Goal: Entertainment & Leisure: Browse casually

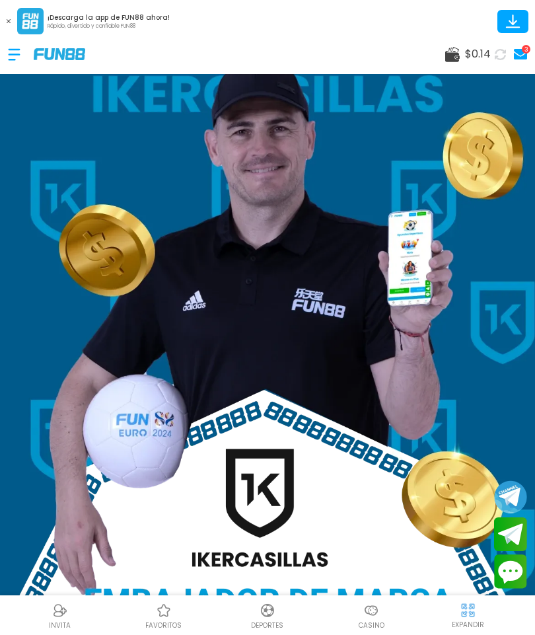
click at [529, 48] on div "3" at bounding box center [526, 49] width 9 height 9
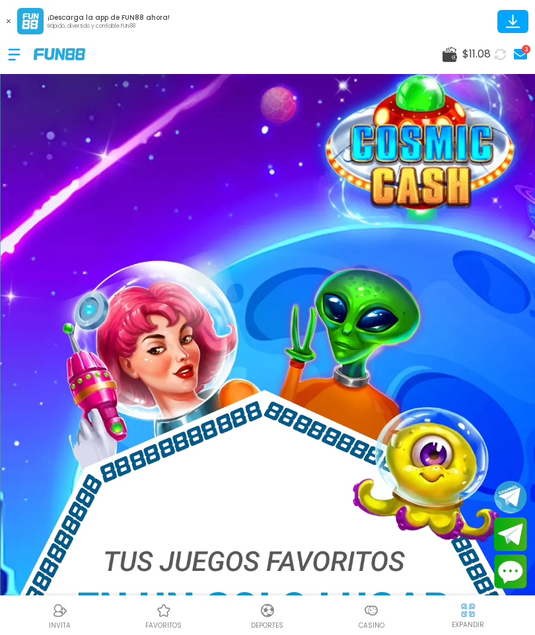
click at [527, 54] on icon at bounding box center [520, 54] width 13 height 11
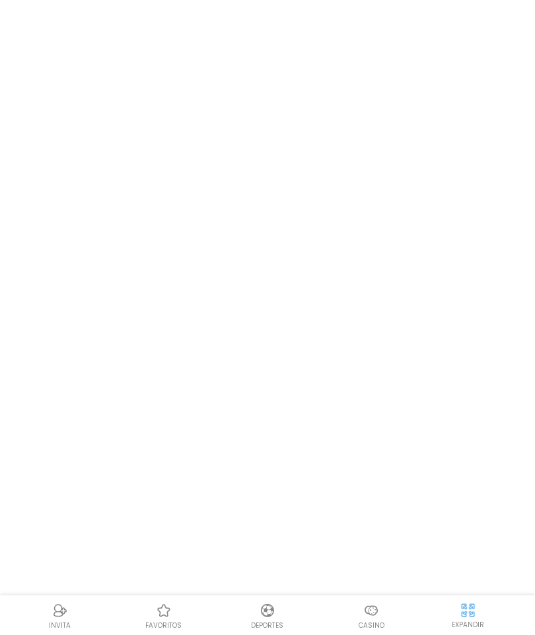
click at [525, 60] on body "INVITA favoritos Deportes Casino EXPANDIR" at bounding box center [267, 317] width 535 height 635
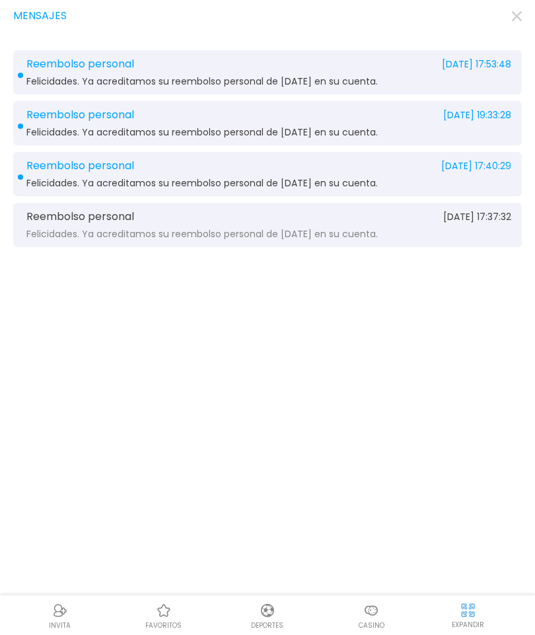
click at [523, 30] on div "Mensajes Reembolso personal 2025-08-21 17:53:48 Felicidades. Ya acreditamos su …" at bounding box center [267, 317] width 535 height 635
click at [508, 22] on div "Mensajes" at bounding box center [267, 16] width 509 height 16
click at [511, 33] on div "Mensajes Reembolso personal 2025-08-21 17:53:48 Felicidades. Ya acreditamos su …" at bounding box center [267, 317] width 535 height 635
click at [369, 605] on img at bounding box center [371, 611] width 16 height 16
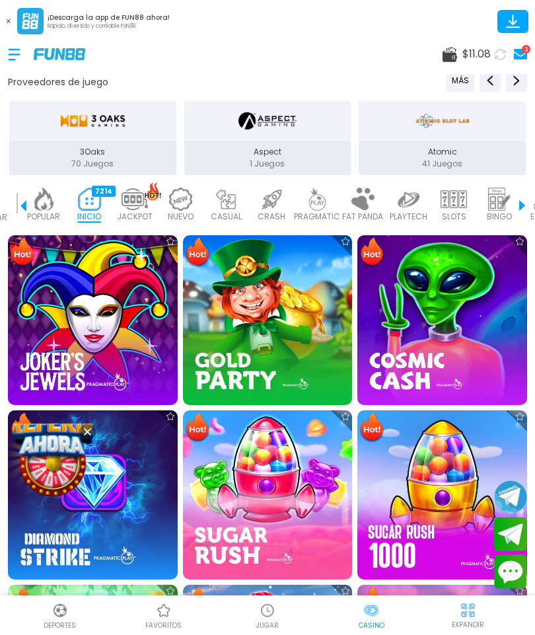
scroll to position [264, 0]
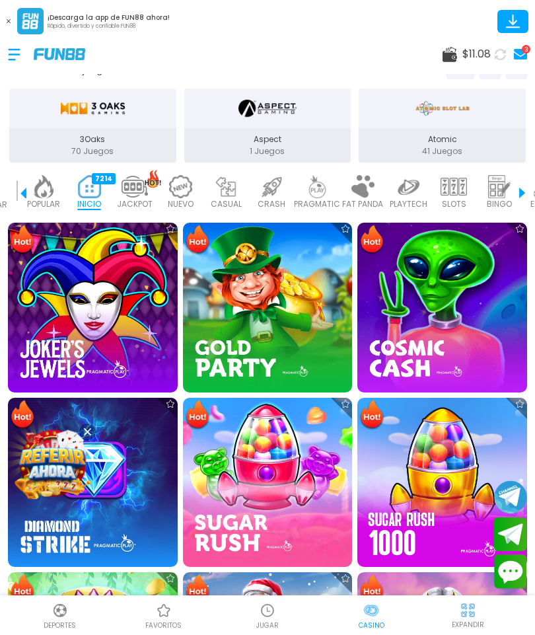
click at [51, 463] on img at bounding box center [52, 463] width 79 height 79
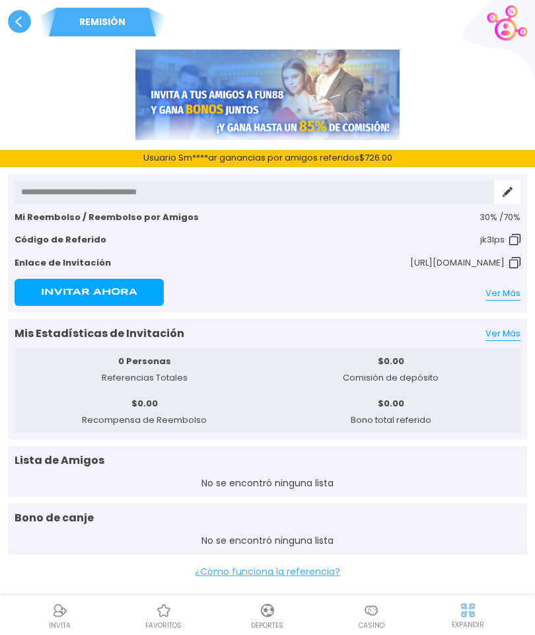
click at [20, 22] on use at bounding box center [19, 21] width 23 height 23
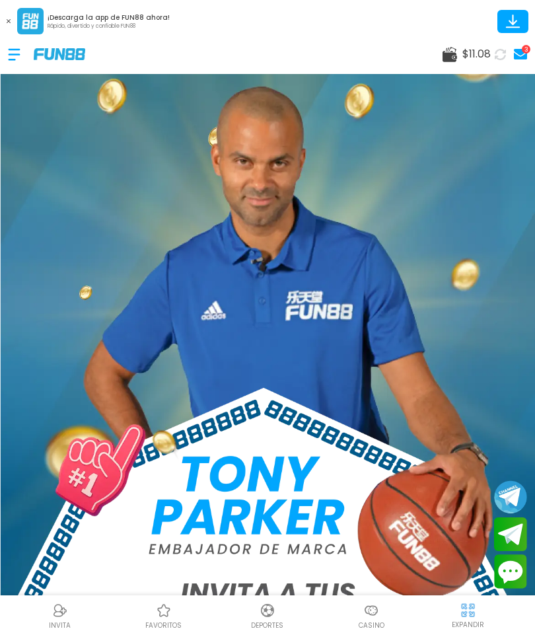
scroll to position [4, 0]
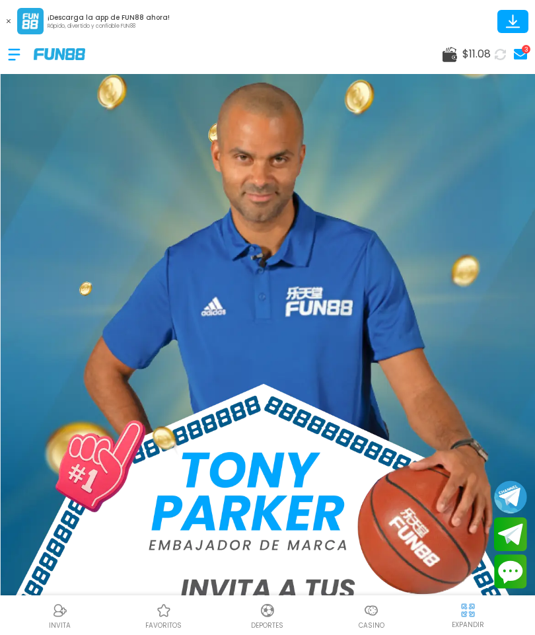
click at [382, 620] on p "Casino" at bounding box center [372, 625] width 26 height 10
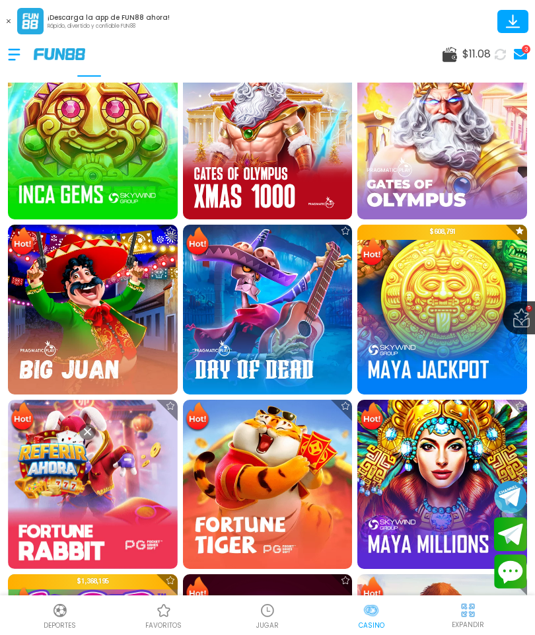
scroll to position [780, 0]
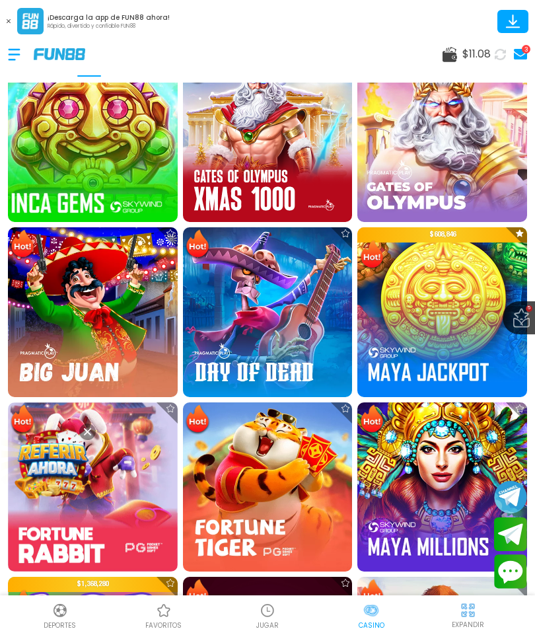
click at [75, 146] on img at bounding box center [92, 137] width 186 height 186
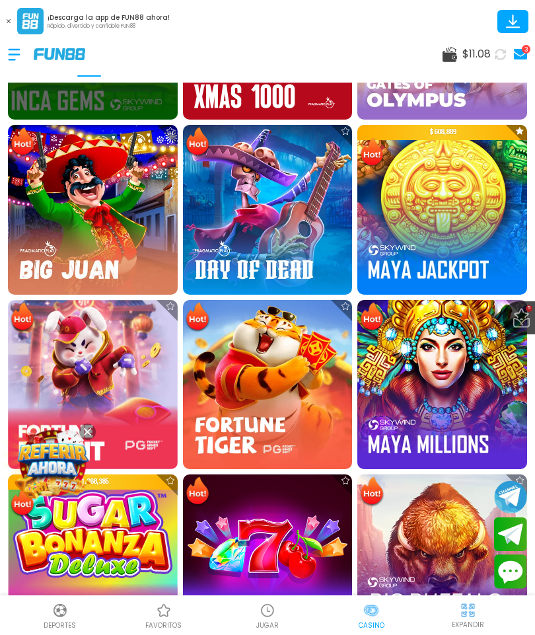
scroll to position [905, 0]
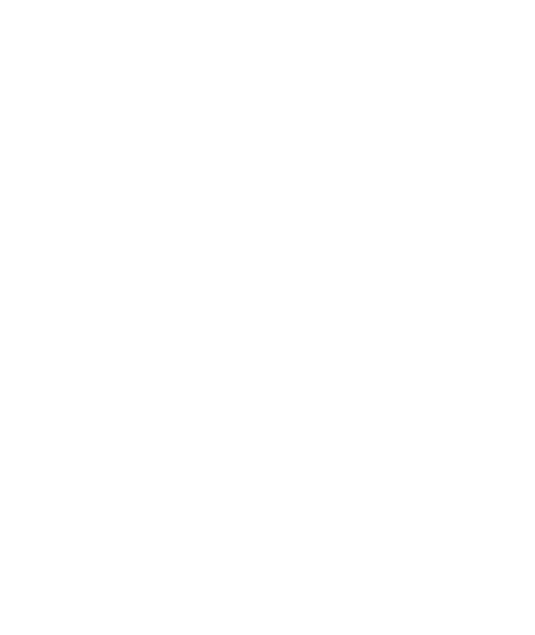
click at [449, 426] on body at bounding box center [267, 317] width 535 height 635
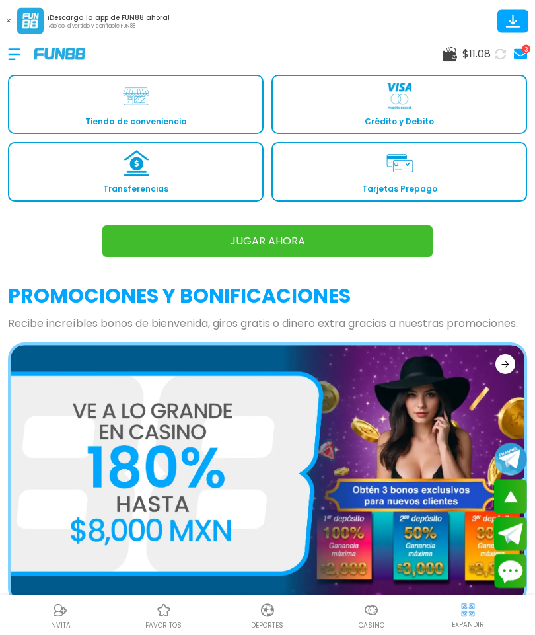
click at [369, 609] on img at bounding box center [371, 611] width 16 height 16
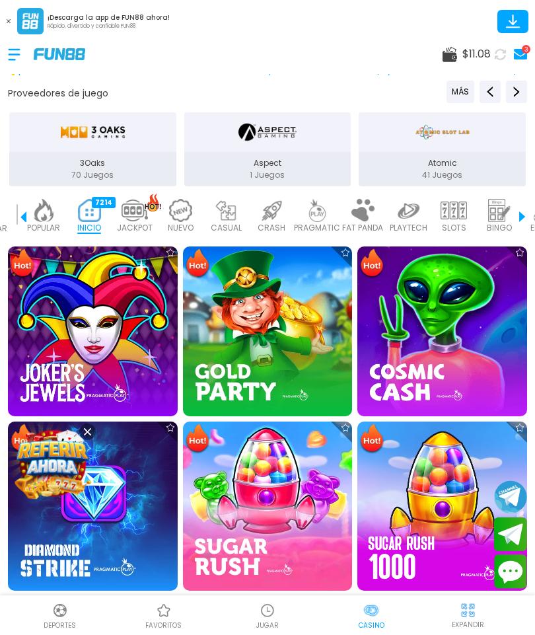
scroll to position [238, 0]
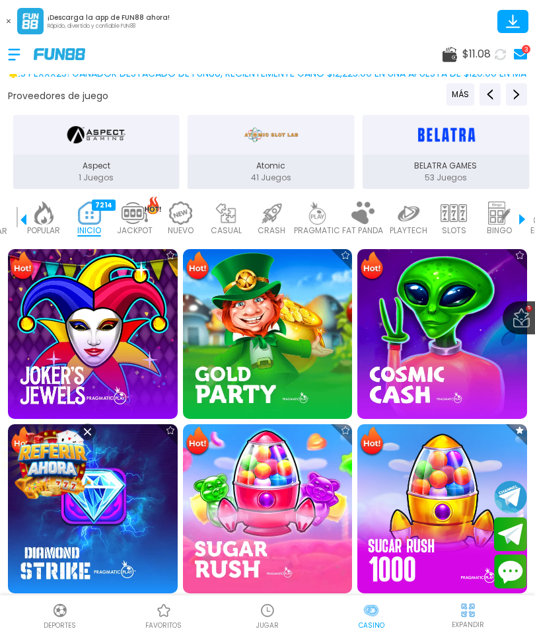
click at [187, 221] on img at bounding box center [180, 213] width 26 height 23
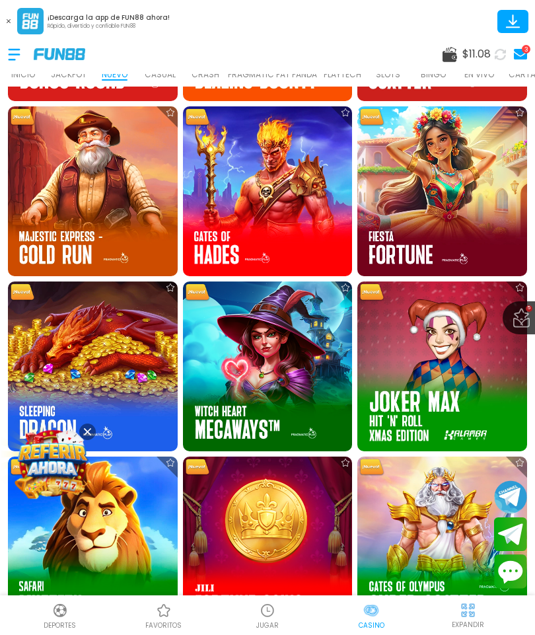
scroll to position [794, 0]
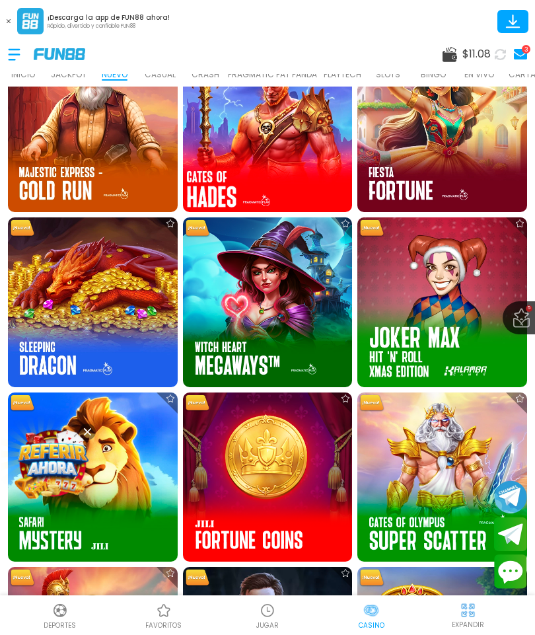
click at [256, 151] on img at bounding box center [267, 127] width 186 height 186
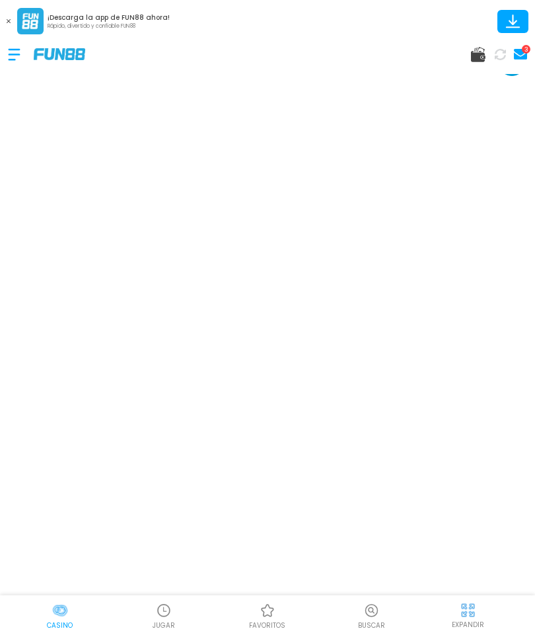
click at [5, 27] on button at bounding box center [8, 21] width 17 height 17
click at [3, 23] on button at bounding box center [8, 21] width 17 height 17
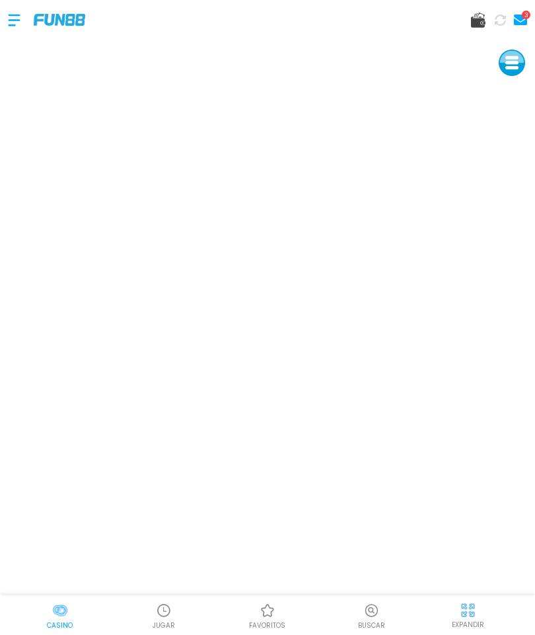
click at [25, 24] on div at bounding box center [21, 20] width 26 height 39
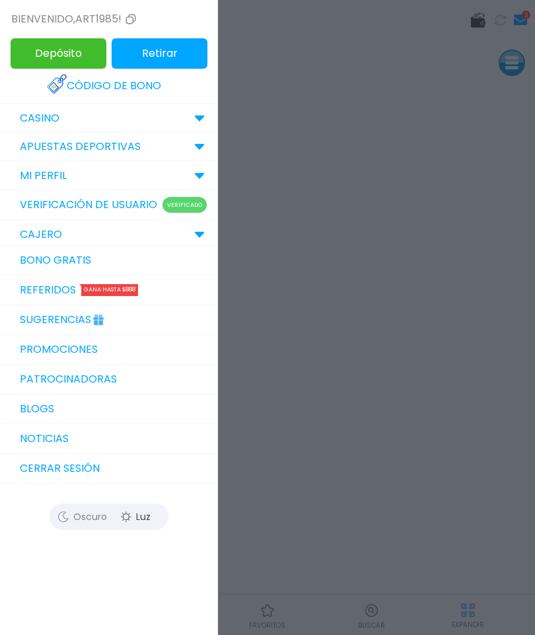
click at [40, 260] on link "Bono Gratis" at bounding box center [109, 261] width 218 height 30
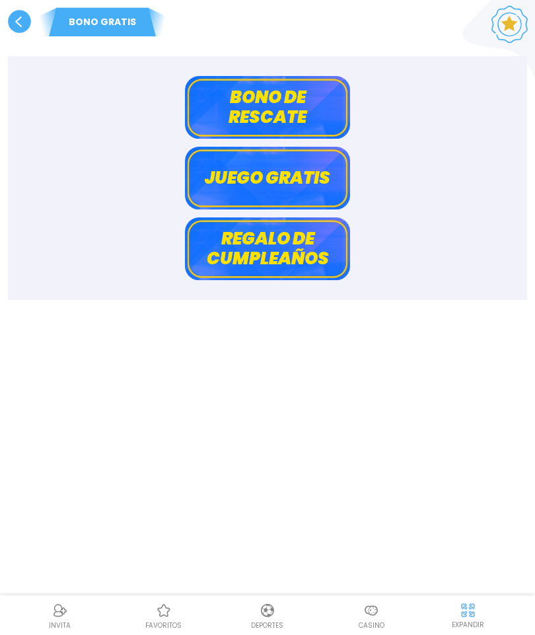
click at [250, 104] on button "Bono de rescate" at bounding box center [267, 107] width 165 height 63
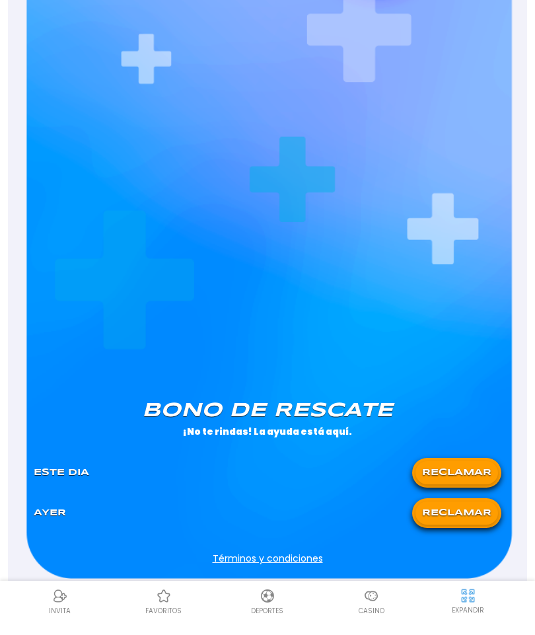
scroll to position [491, 0]
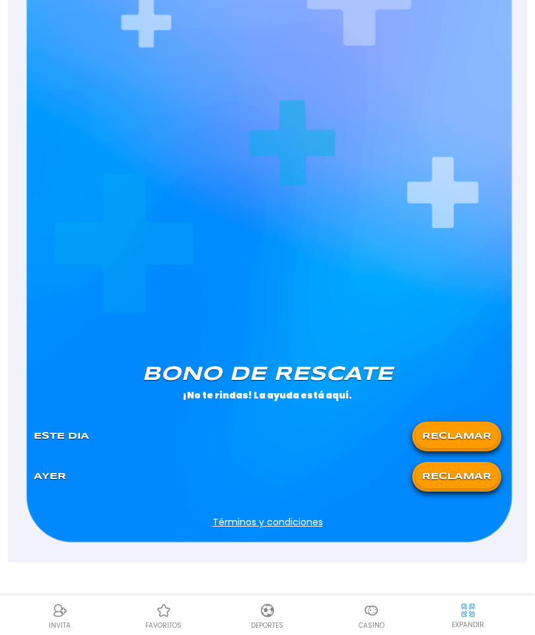
click at [445, 436] on button "RECLAMAR" at bounding box center [457, 436] width 83 height 23
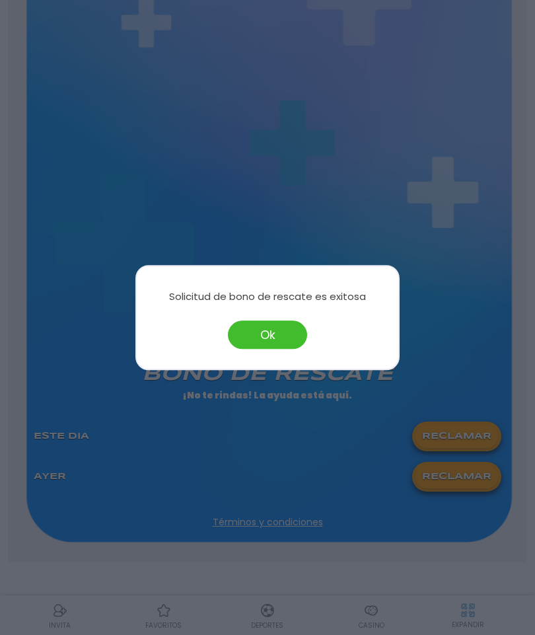
click at [257, 333] on button "Ok" at bounding box center [267, 334] width 79 height 28
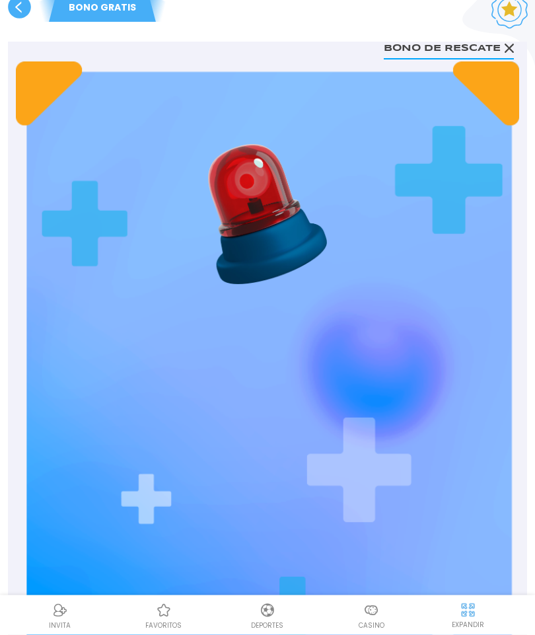
scroll to position [0, 0]
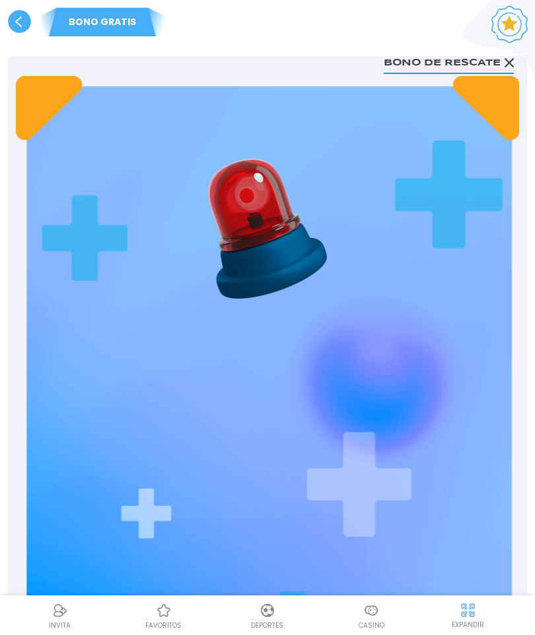
click at [22, 20] on use at bounding box center [19, 21] width 23 height 23
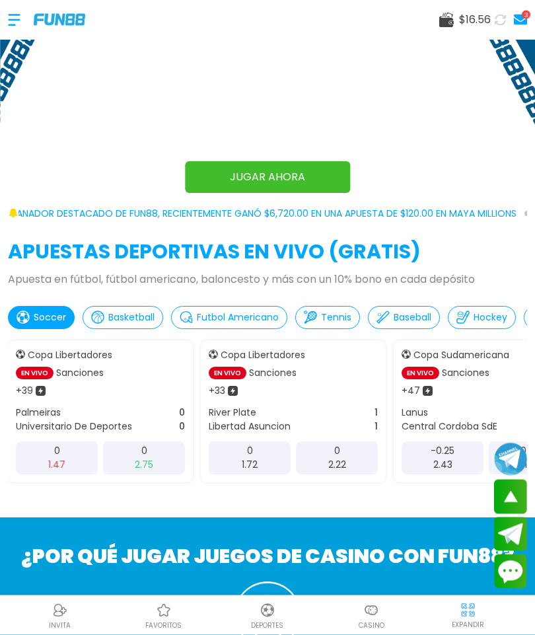
scroll to position [574, 0]
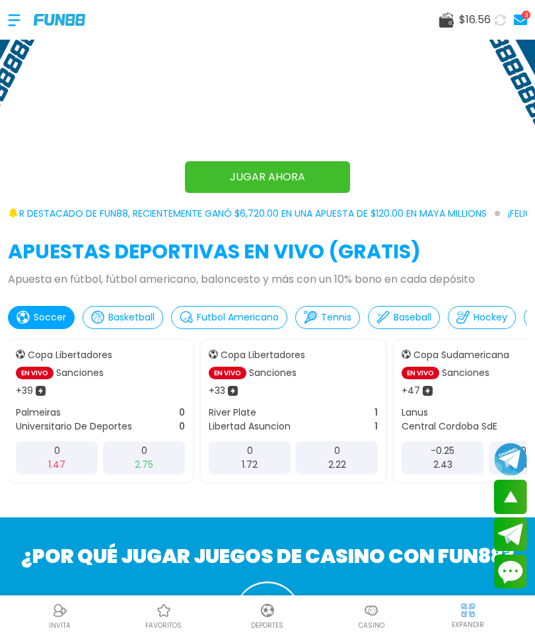
click at [19, 24] on div at bounding box center [21, 20] width 26 height 39
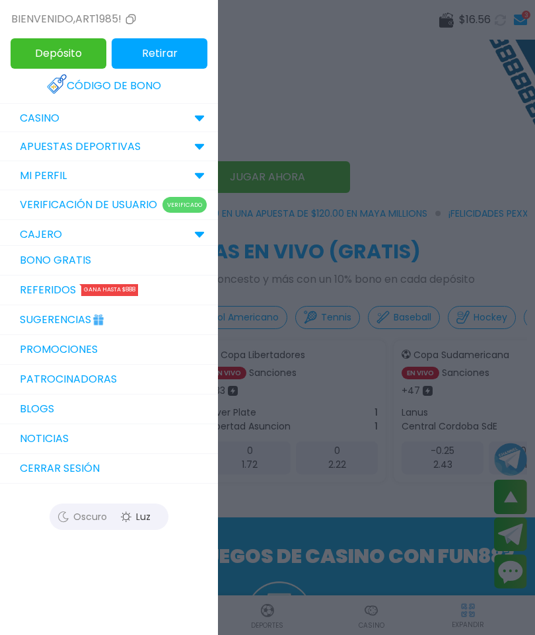
click at [95, 87] on link "Código de bono" at bounding box center [109, 85] width 124 height 29
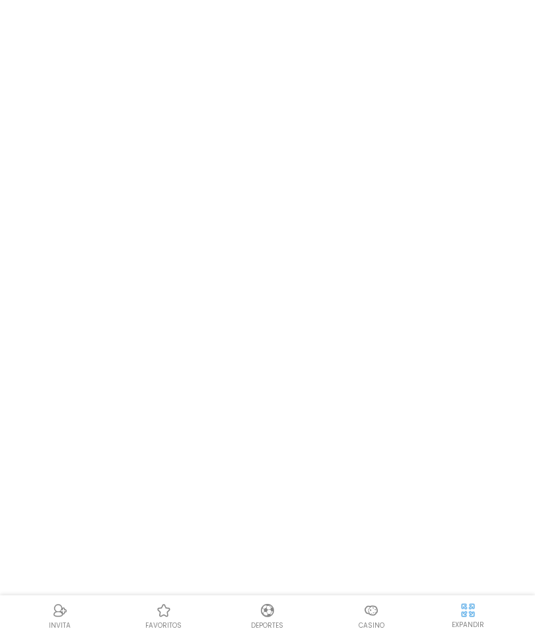
scroll to position [51, 0]
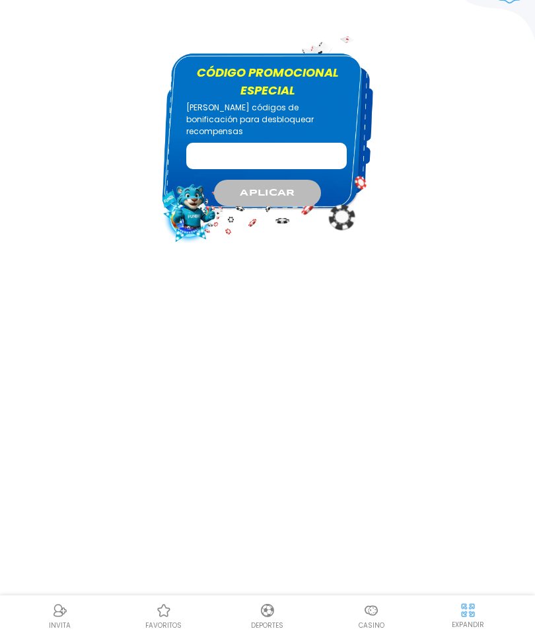
click at [226, 144] on input "Código promocional especial" at bounding box center [266, 156] width 161 height 26
type input "*****"
click at [247, 186] on span "APLICAR" at bounding box center [267, 193] width 55 height 14
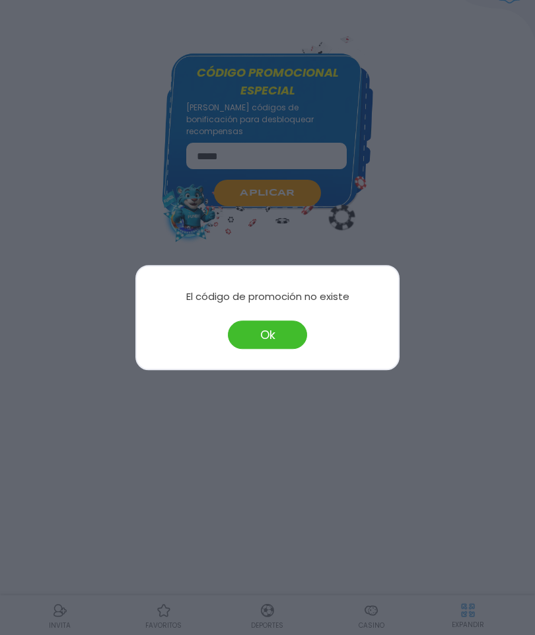
click at [276, 344] on button "Ok" at bounding box center [267, 334] width 79 height 28
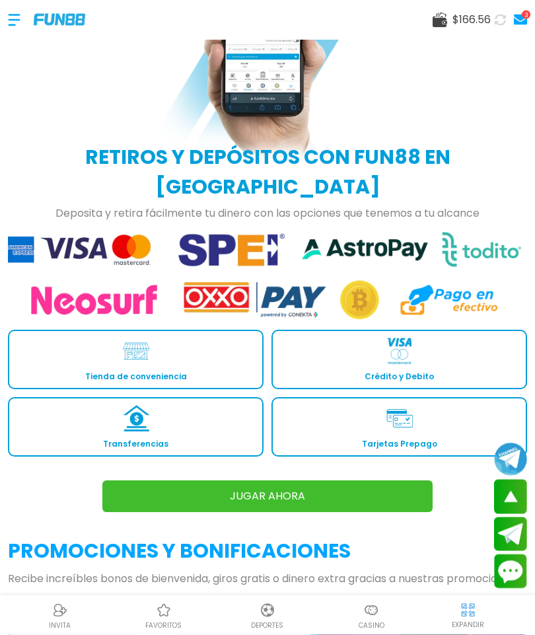
scroll to position [1787, 0]
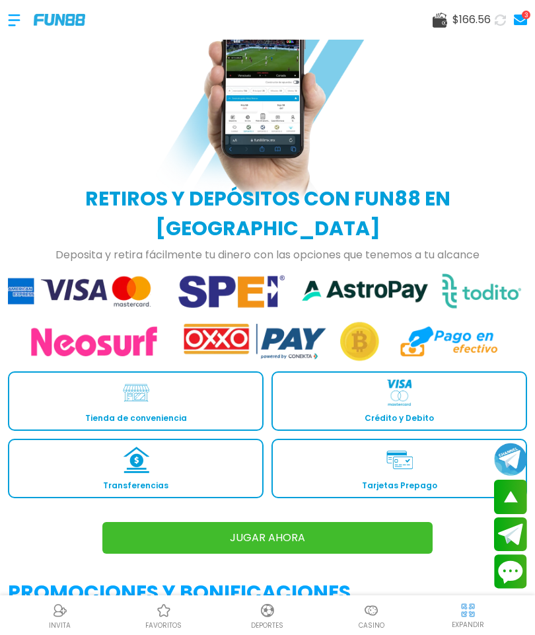
click at [378, 609] on img at bounding box center [371, 611] width 16 height 16
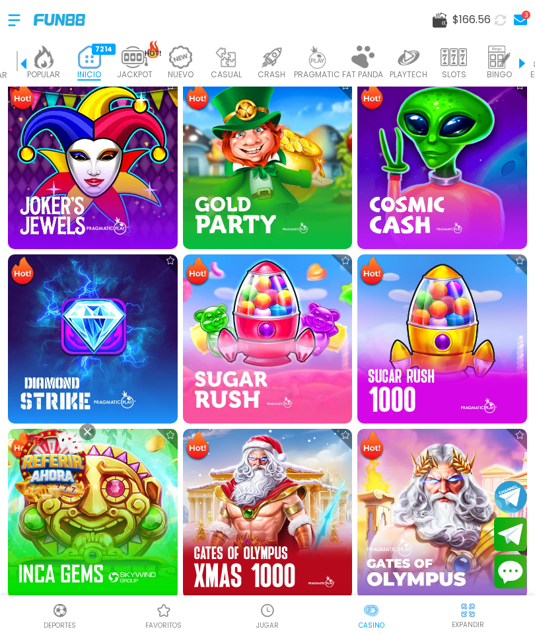
scroll to position [486, 0]
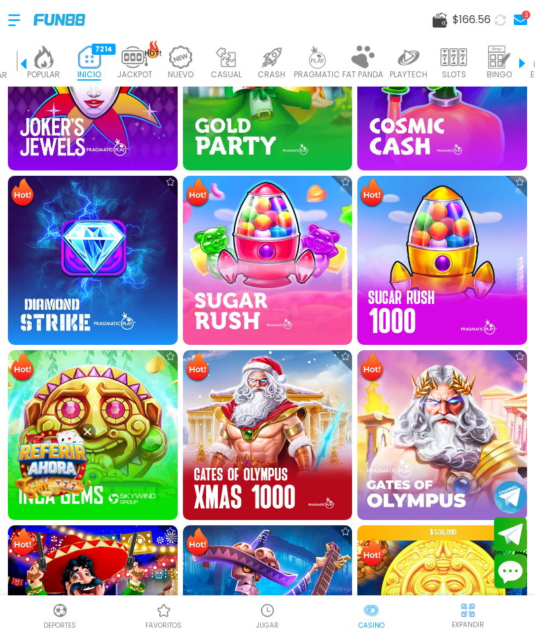
click at [94, 431] on button at bounding box center [87, 432] width 17 height 17
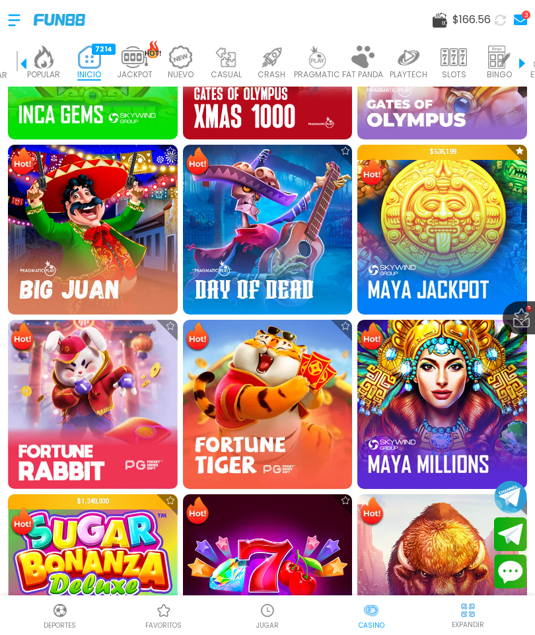
scroll to position [950, 0]
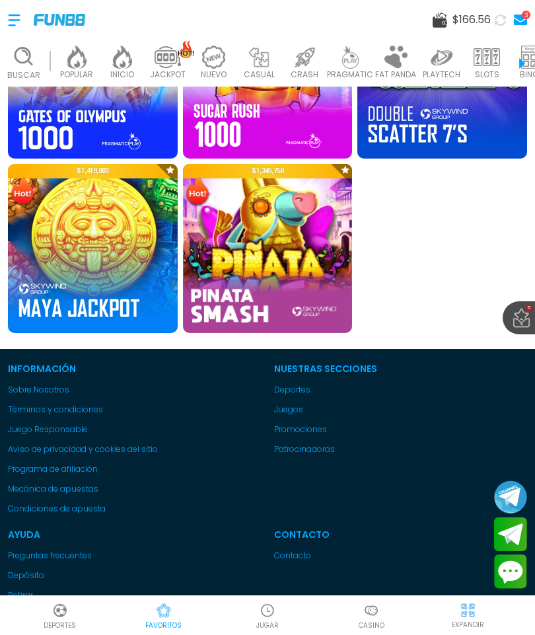
click at [19, 22] on div at bounding box center [21, 20] width 26 height 39
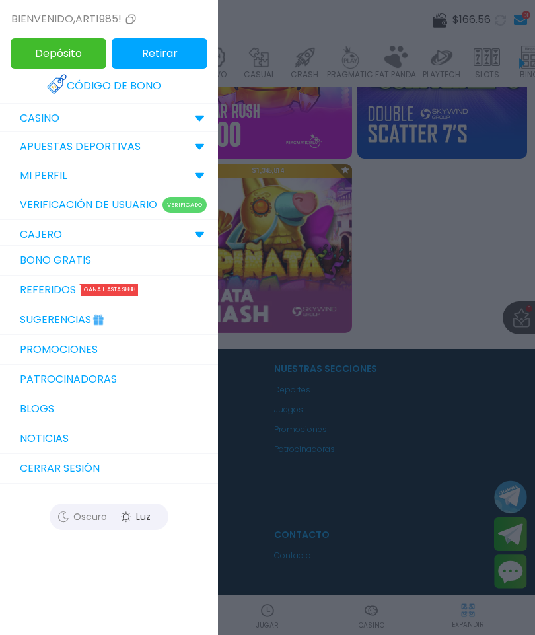
click at [38, 123] on p "CASINO" at bounding box center [40, 118] width 40 height 16
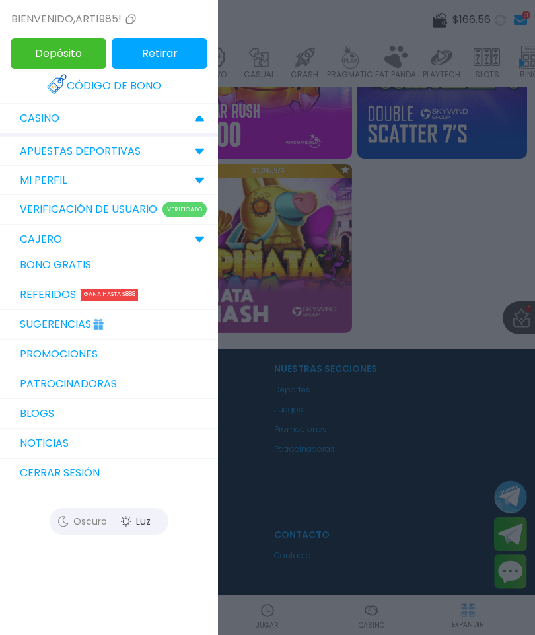
click at [468, 255] on div at bounding box center [267, 317] width 535 height 635
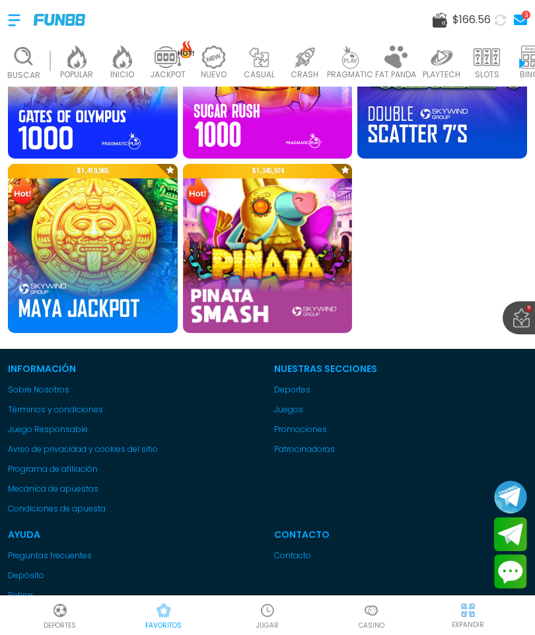
click at [461, 215] on div "$ 1,136,593 $ 1,419,965 $ 1,345,974" at bounding box center [267, 169] width 535 height 360
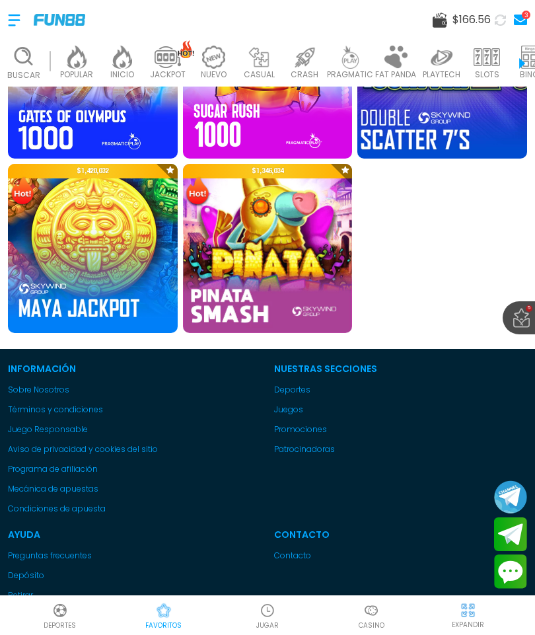
click at [488, 136] on img at bounding box center [442, 73] width 186 height 186
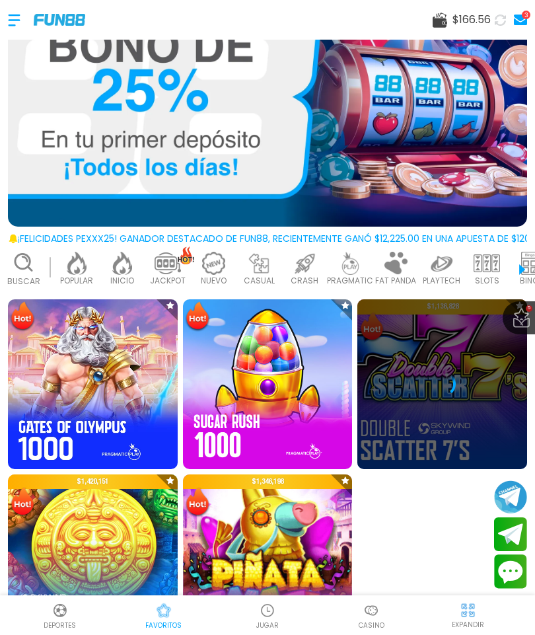
scroll to position [58, 0]
